Goal: Task Accomplishment & Management: Manage account settings

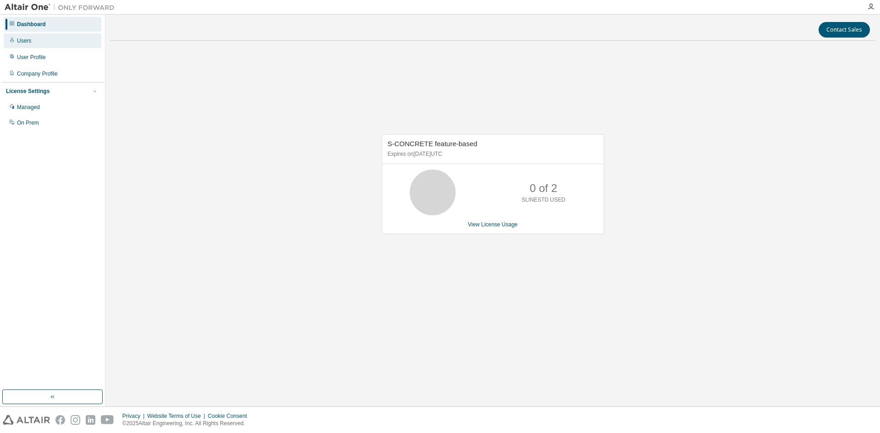
click at [31, 42] on div "Users" at bounding box center [53, 40] width 98 height 15
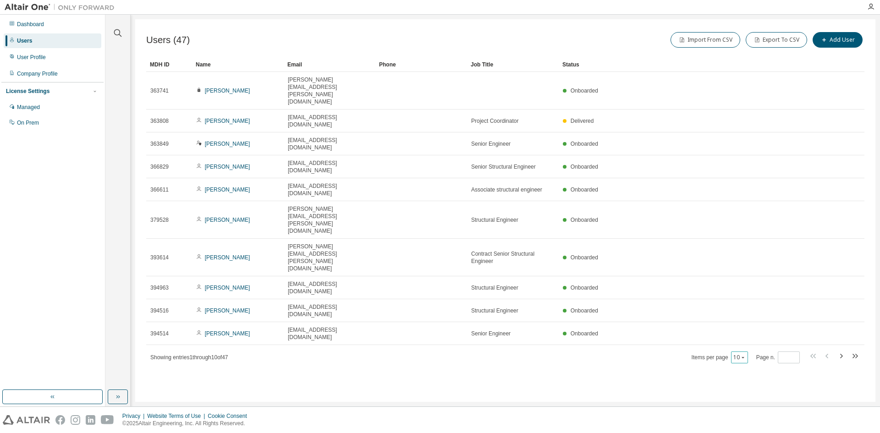
click at [739, 354] on button "10" at bounding box center [739, 357] width 12 height 7
click at [744, 296] on div "50" at bounding box center [768, 292] width 73 height 11
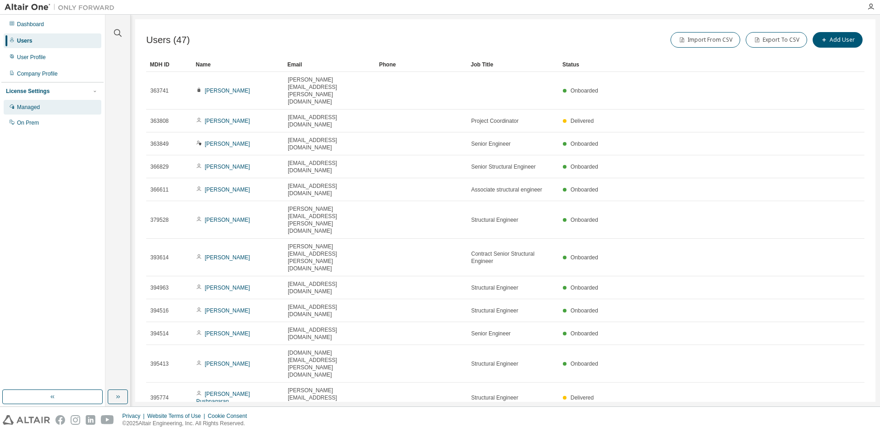
click at [49, 105] on div "Managed" at bounding box center [53, 107] width 98 height 15
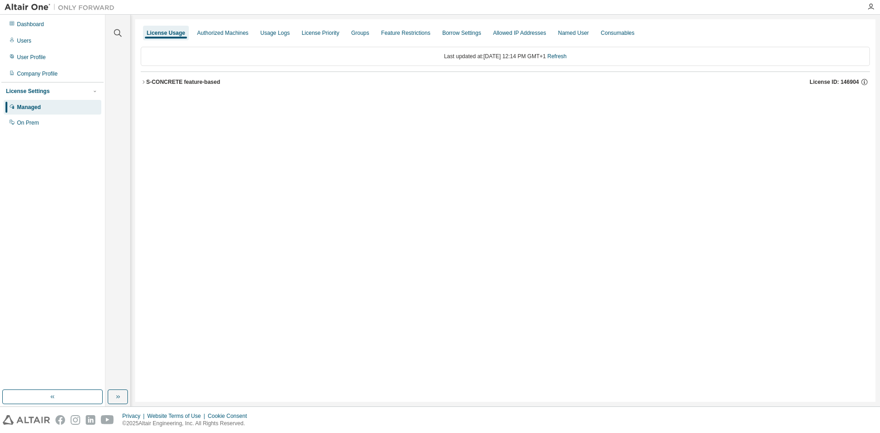
click at [138, 79] on div "License Usage Authorized Machines Usage Logs License Priority Groups Feature Re…" at bounding box center [505, 210] width 740 height 383
click at [141, 81] on icon "button" at bounding box center [143, 81] width 5 height 5
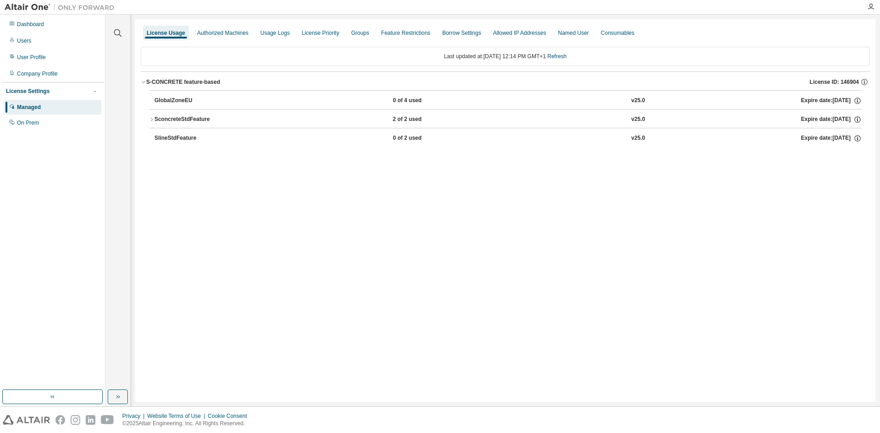
click at [150, 119] on icon "button" at bounding box center [151, 119] width 5 height 5
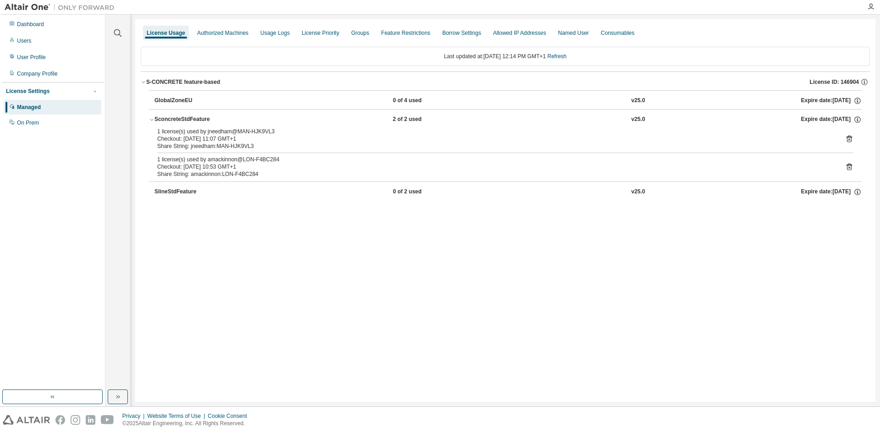
click at [153, 123] on button "SconcreteStdFeature 2 of 2 used v25.0 Expire date: 2026-08-01" at bounding box center [505, 120] width 713 height 20
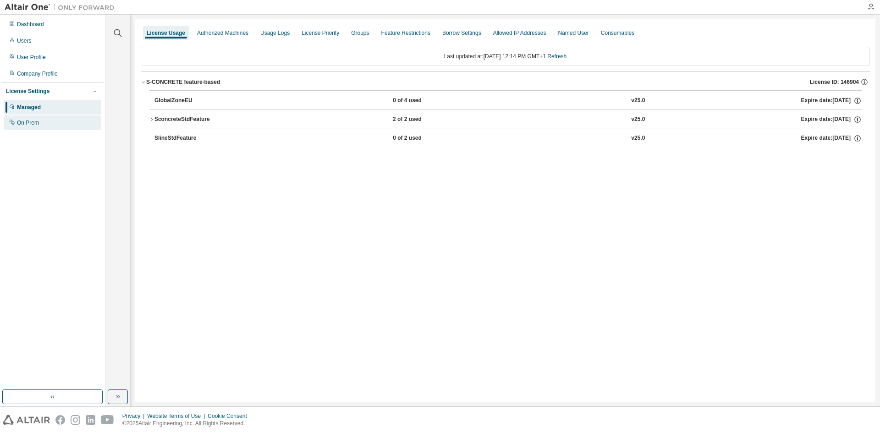
click at [33, 116] on div "On Prem" at bounding box center [53, 122] width 98 height 15
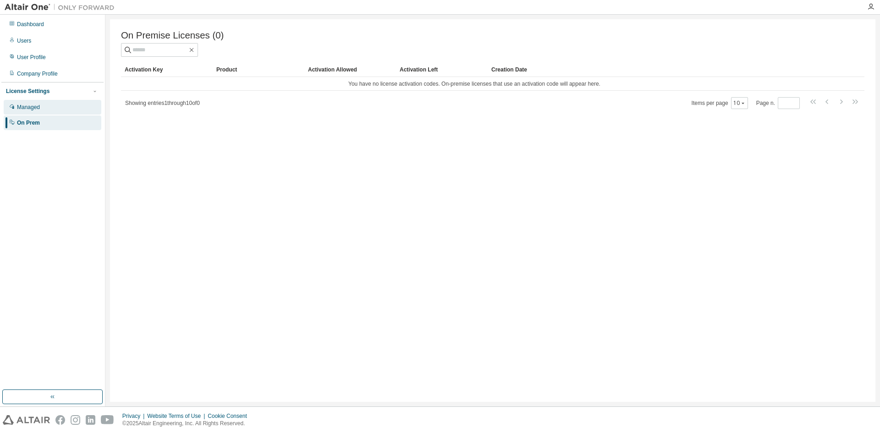
click at [43, 104] on div "Managed" at bounding box center [53, 107] width 98 height 15
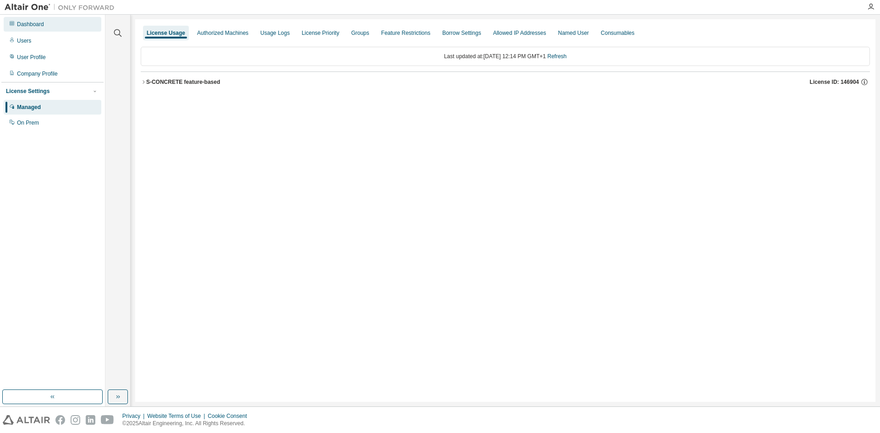
click at [38, 29] on div "Dashboard" at bounding box center [53, 24] width 98 height 15
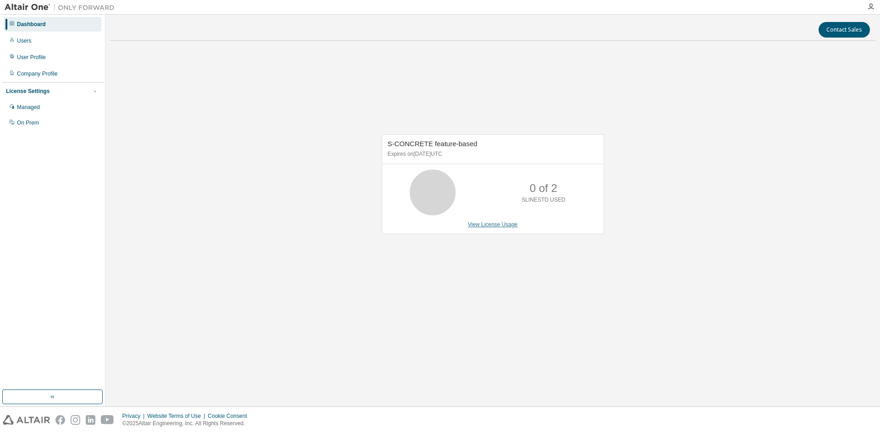
click at [492, 223] on link "View License Usage" at bounding box center [493, 224] width 50 height 6
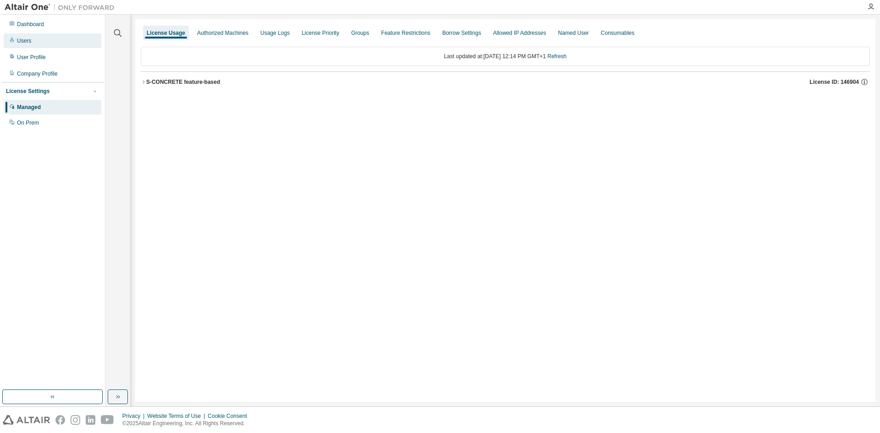
click at [41, 38] on div "Users" at bounding box center [53, 40] width 98 height 15
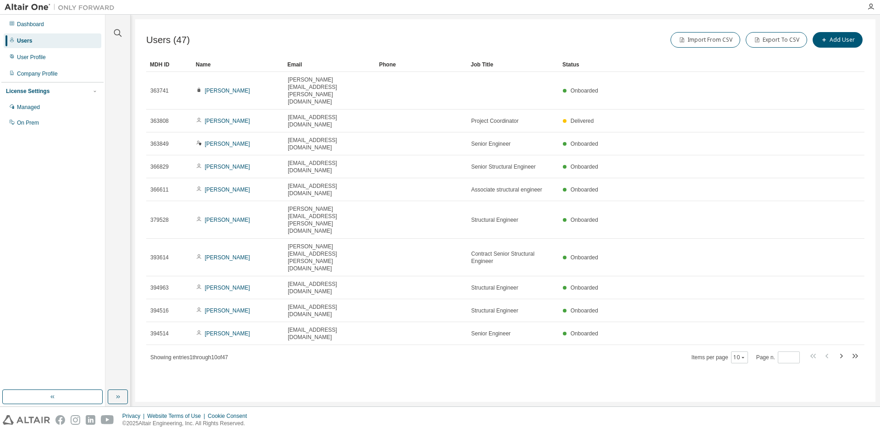
click at [751, 351] on div "Items per page 10 Page n. *" at bounding box center [775, 357] width 169 height 13
click at [747, 351] on div "10" at bounding box center [739, 357] width 17 height 12
click at [741, 355] on icon "button" at bounding box center [742, 357] width 5 height 5
click at [746, 292] on div "50" at bounding box center [768, 292] width 73 height 11
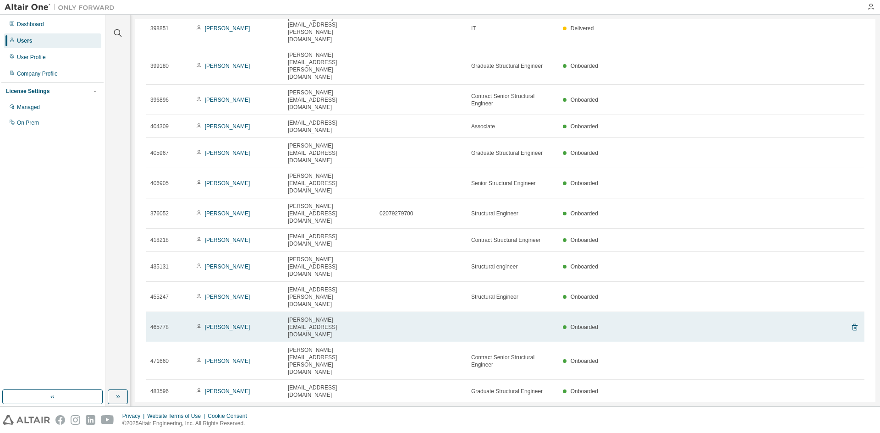
scroll to position [458, 0]
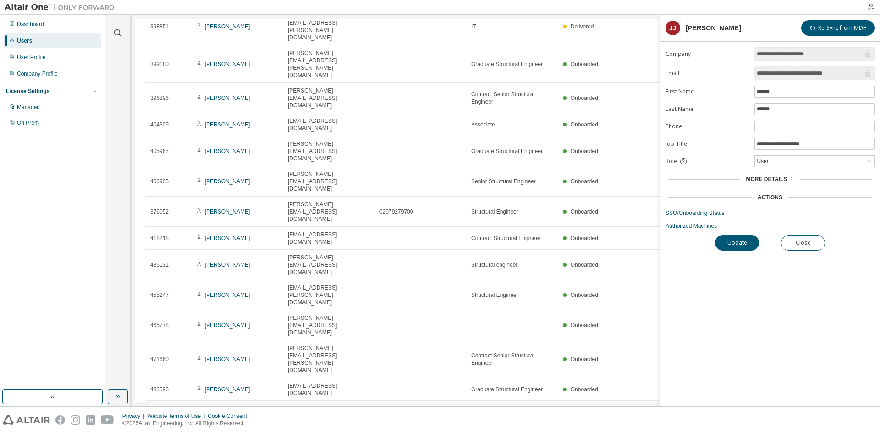
click at [781, 179] on span "More Details" at bounding box center [766, 179] width 41 height 6
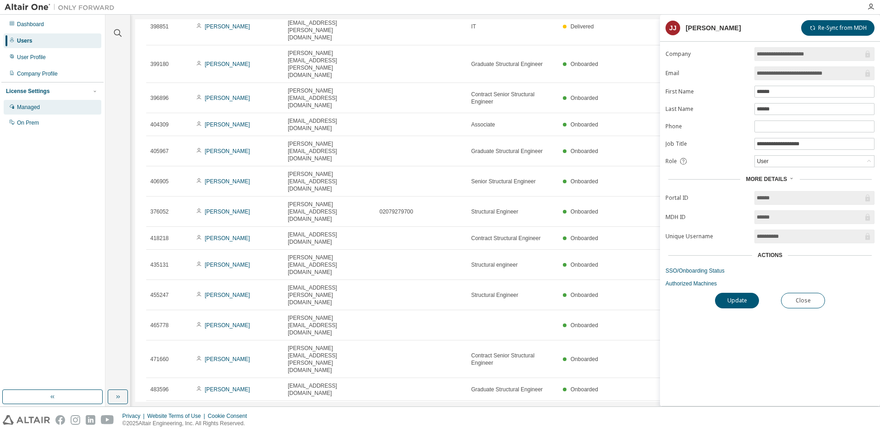
click at [77, 108] on div "Managed" at bounding box center [53, 107] width 98 height 15
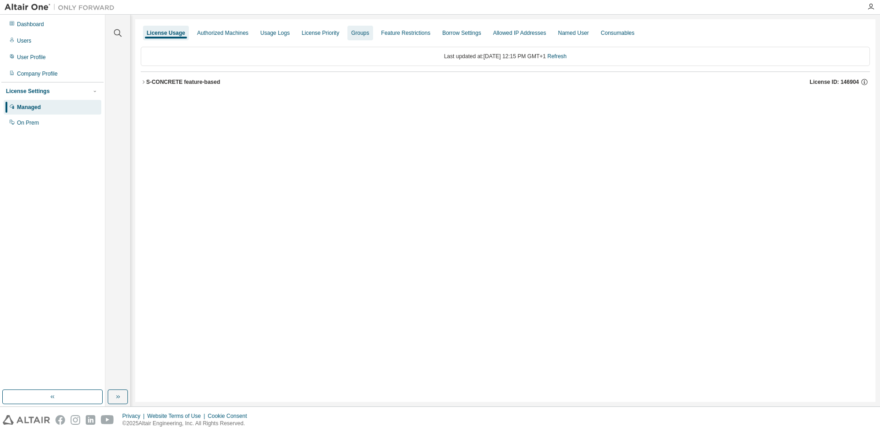
click at [355, 38] on div "Groups" at bounding box center [359, 33] width 25 height 15
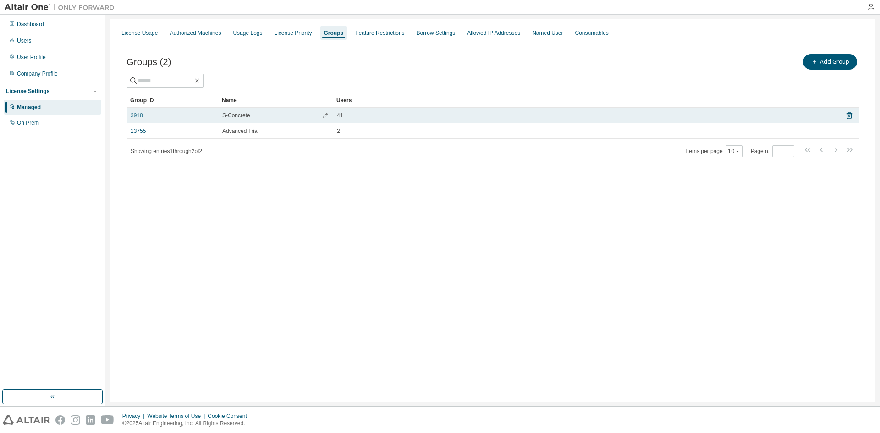
click at [137, 114] on link "3918" at bounding box center [137, 115] width 12 height 7
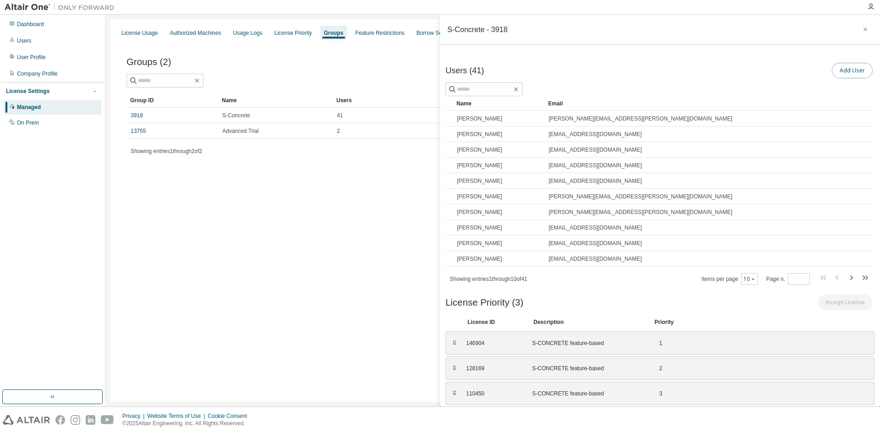
click at [840, 72] on button "Add User" at bounding box center [852, 71] width 41 height 16
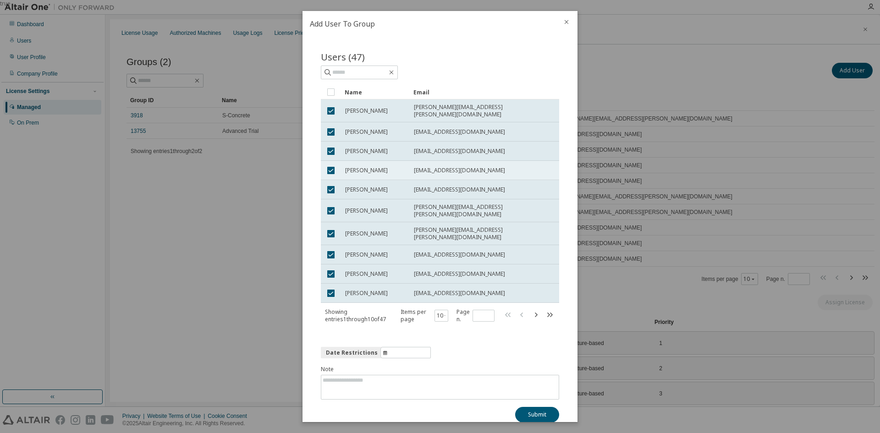
scroll to position [3, 0]
click at [348, 66] on span at bounding box center [359, 72] width 77 height 14
click at [352, 76] on input "text" at bounding box center [359, 71] width 55 height 9
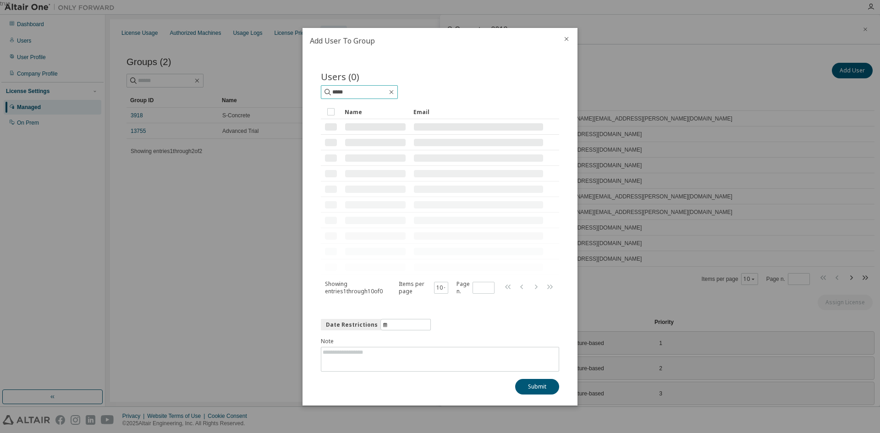
scroll to position [0, 0]
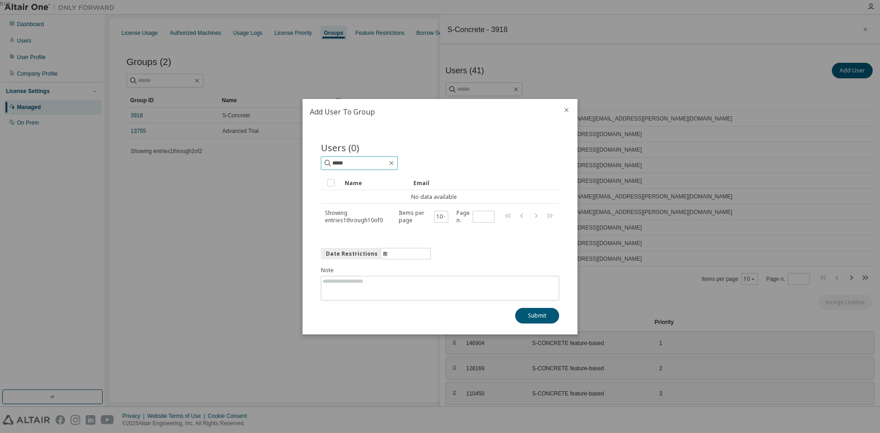
click at [357, 160] on input "*****" at bounding box center [359, 163] width 55 height 9
type input "******"
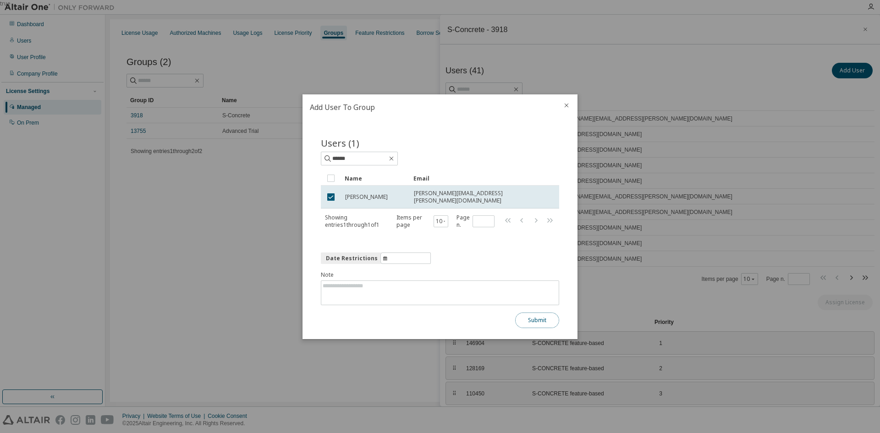
click at [531, 316] on button "Submit" at bounding box center [537, 321] width 44 height 16
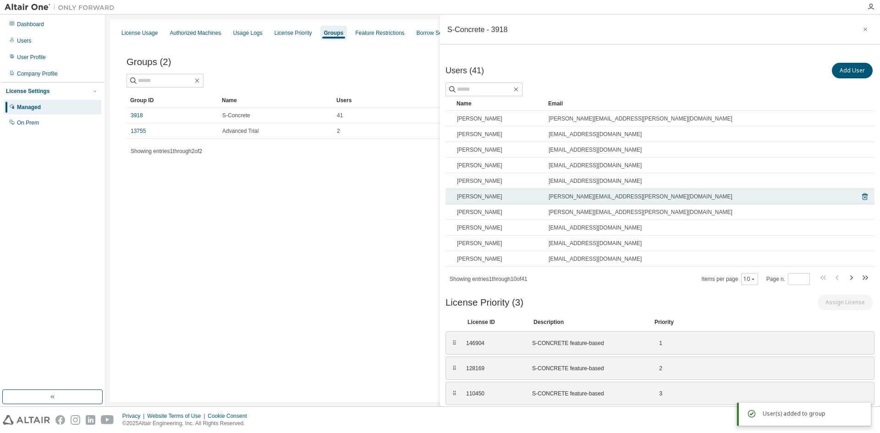
scroll to position [39, 0]
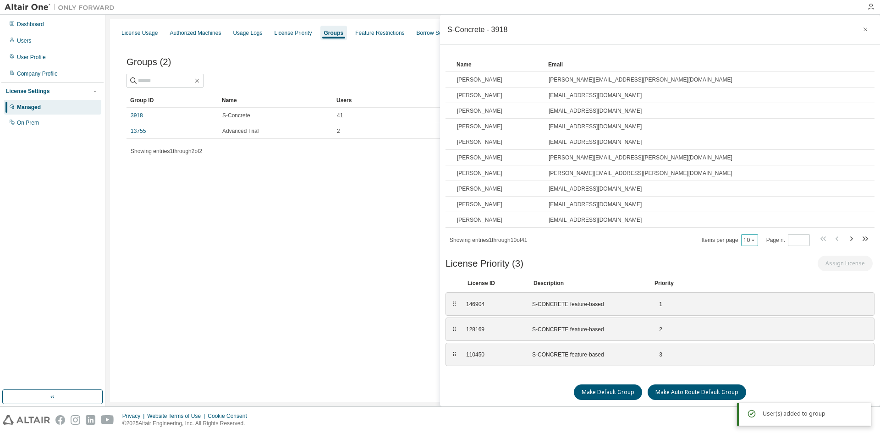
click at [750, 238] on icon "button" at bounding box center [752, 239] width 5 height 5
click at [750, 288] on div "50" at bounding box center [769, 285] width 73 height 11
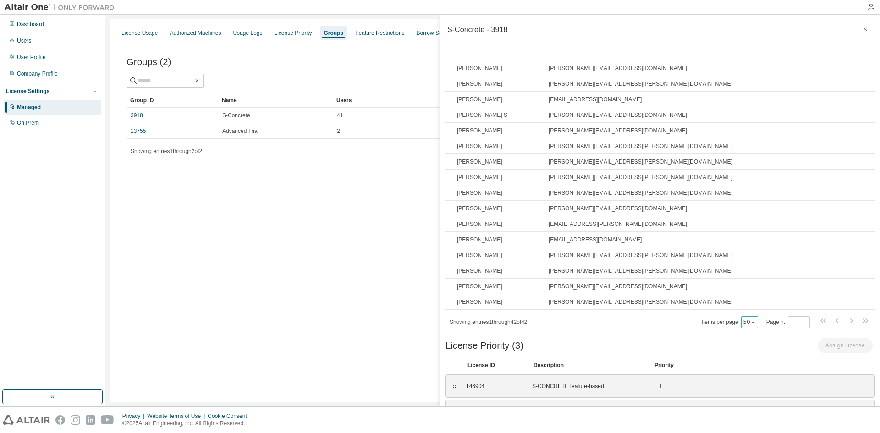
scroll to position [538, 0]
